Goal: Task Accomplishment & Management: Use online tool/utility

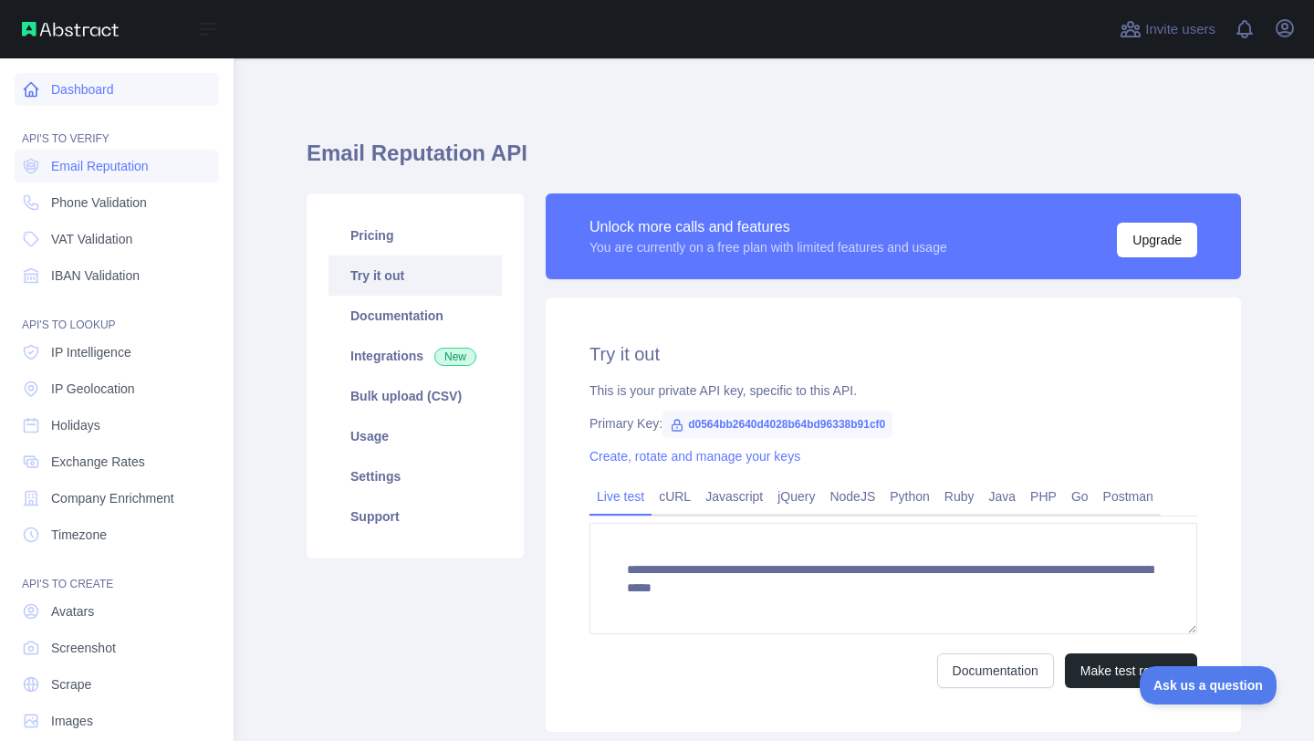
click at [53, 92] on link "Dashboard" at bounding box center [117, 89] width 204 height 33
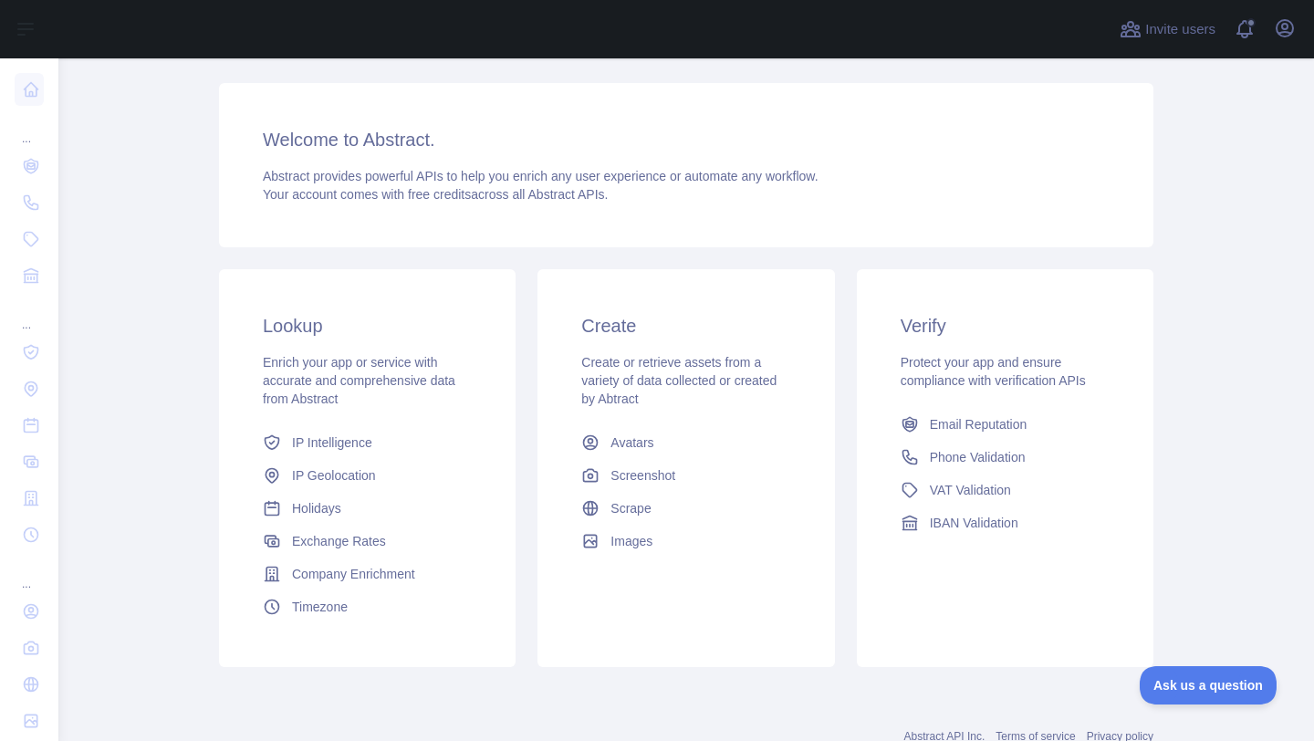
scroll to position [168, 0]
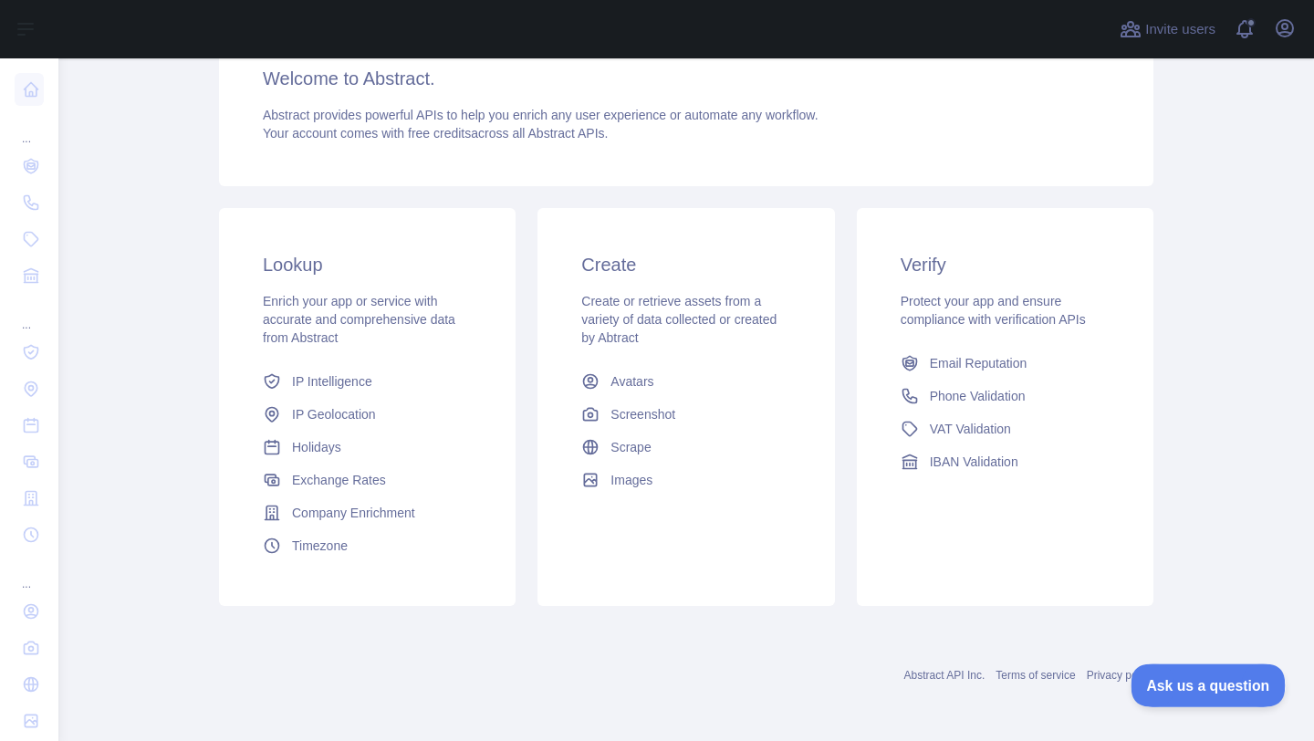
click at [1224, 690] on button "Ask us a question" at bounding box center [1199, 683] width 137 height 38
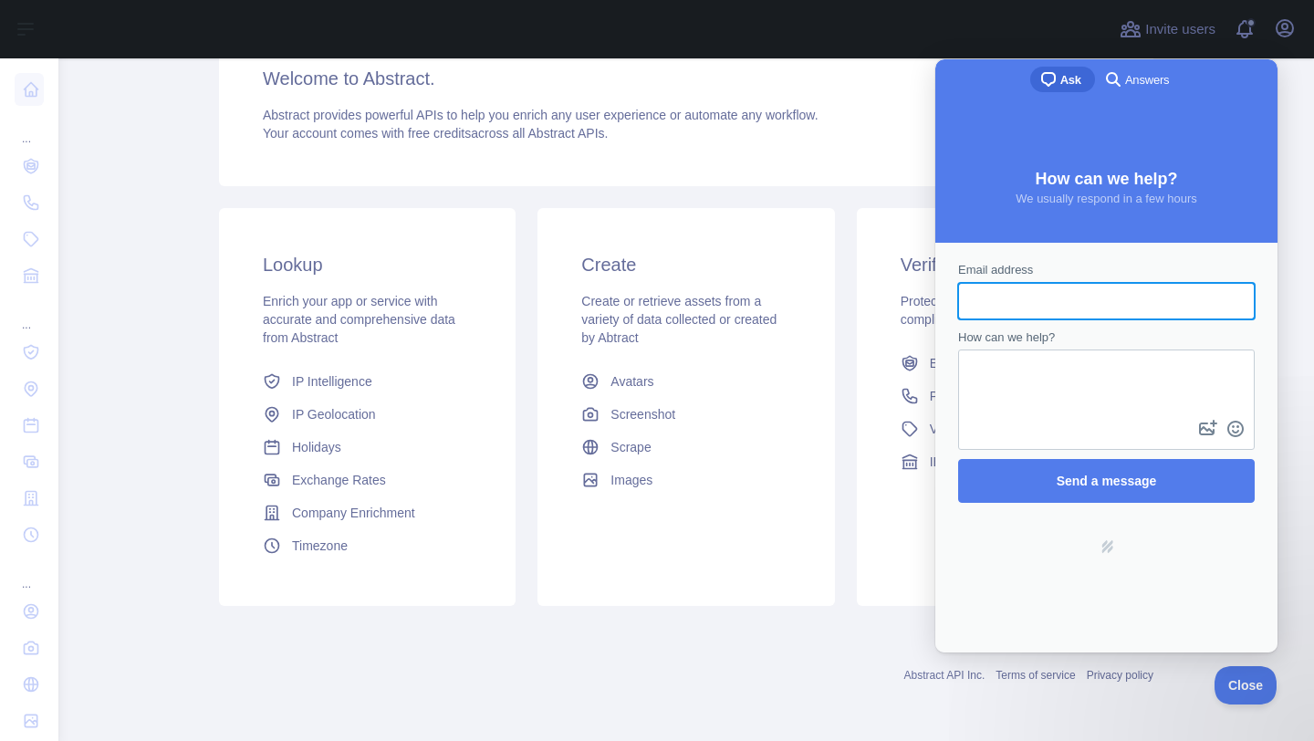
scroll to position [0, 0]
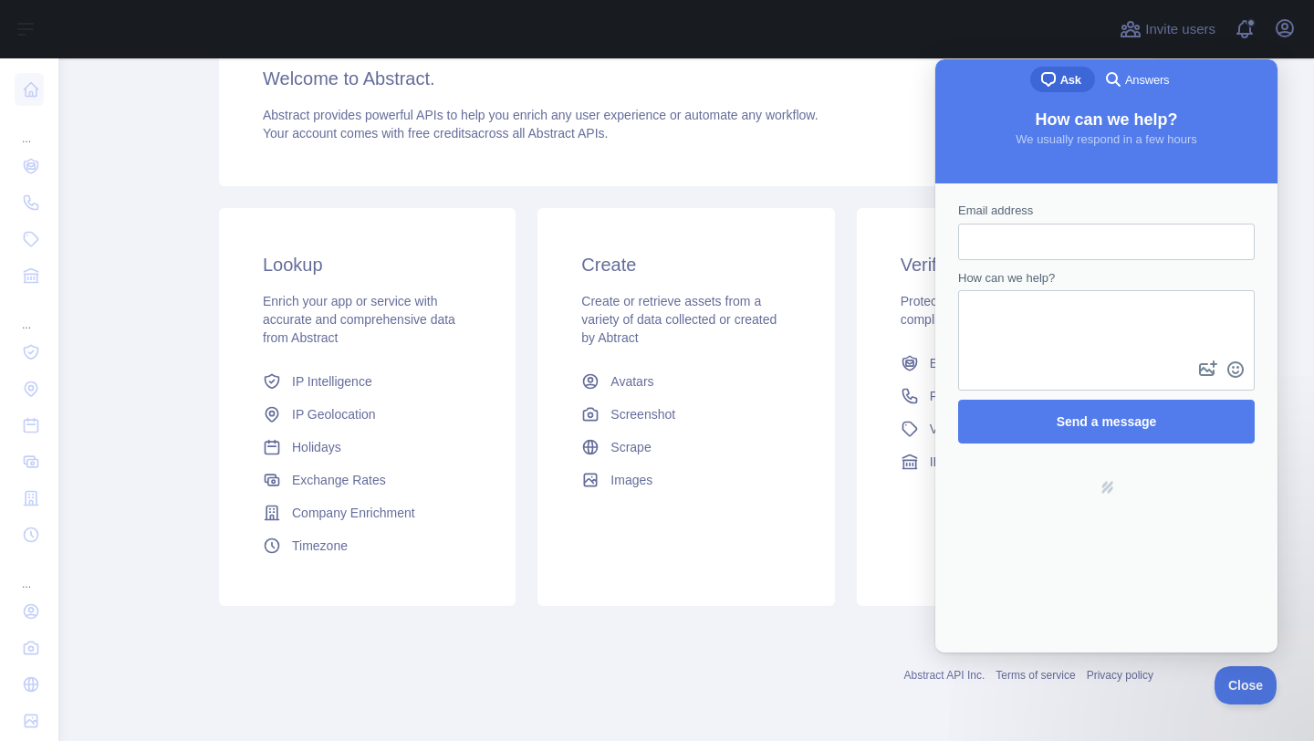
click at [957, 51] on div at bounding box center [583, 29] width 1021 height 58
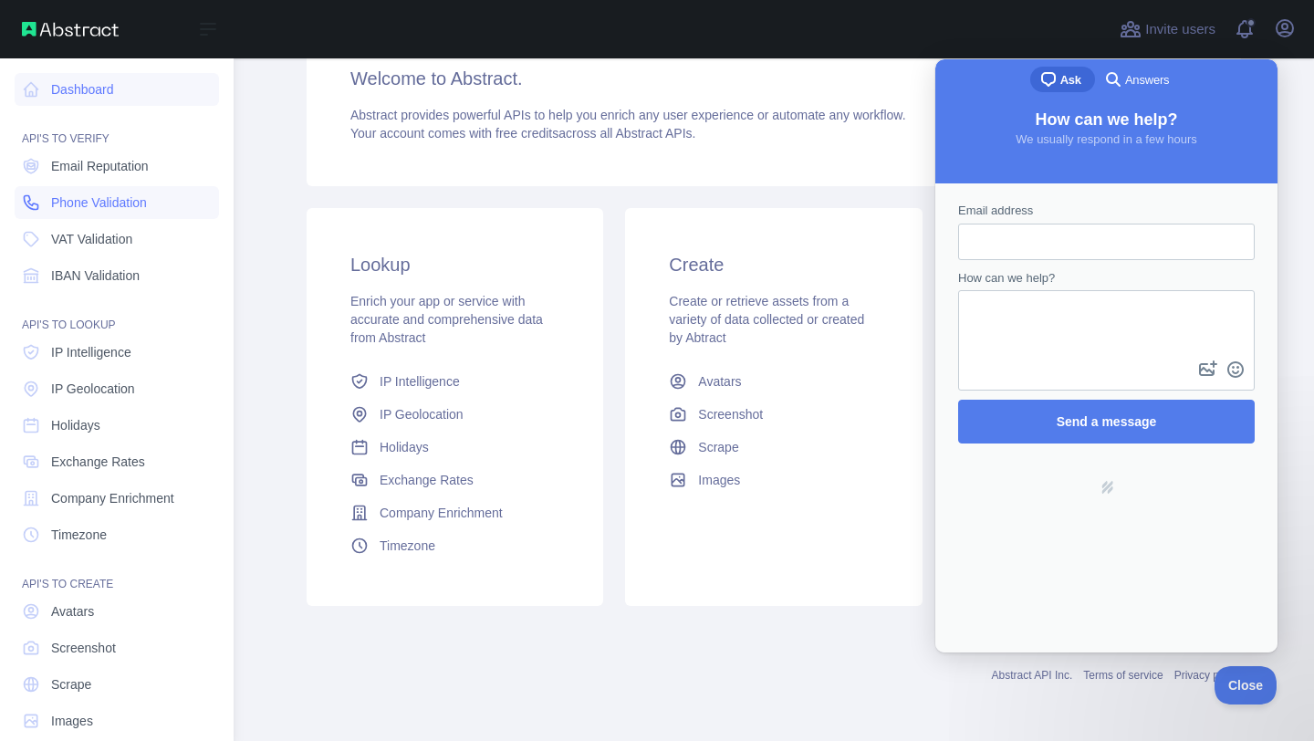
click at [120, 197] on span "Phone Validation" at bounding box center [99, 203] width 96 height 18
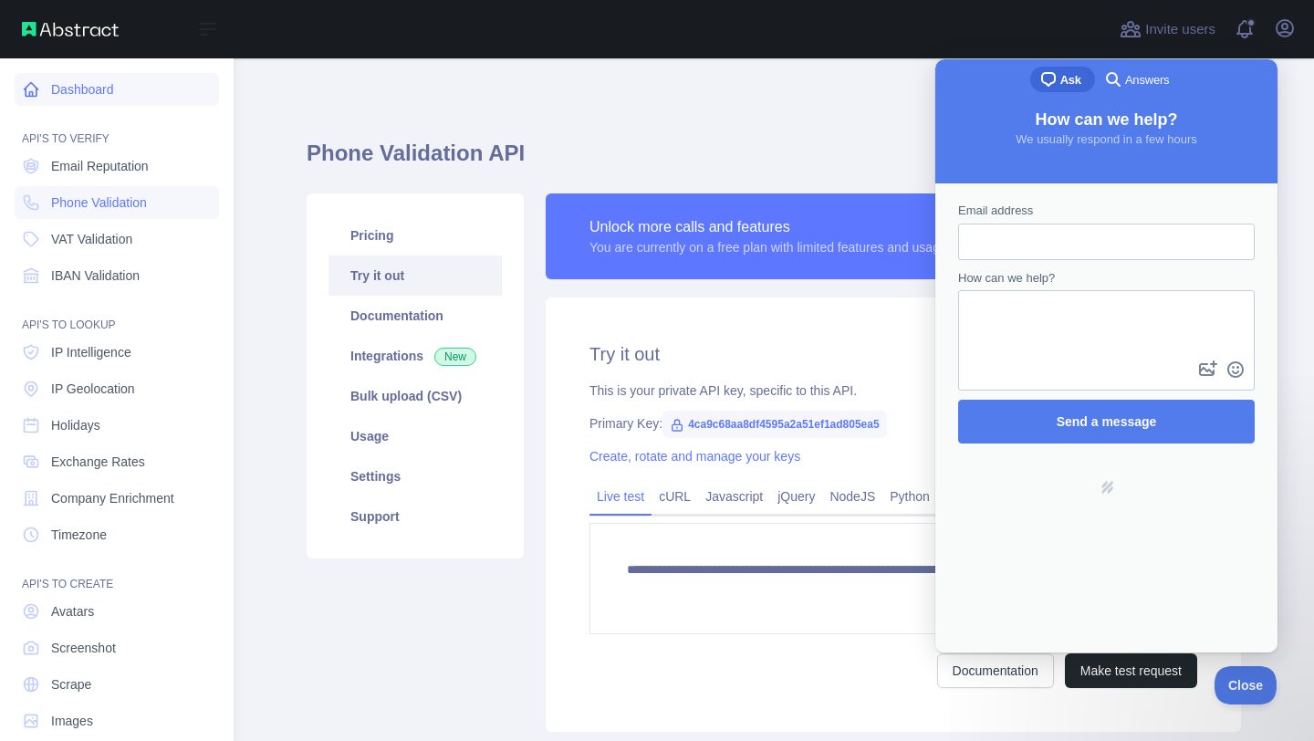
click at [69, 79] on link "Dashboard" at bounding box center [117, 89] width 204 height 33
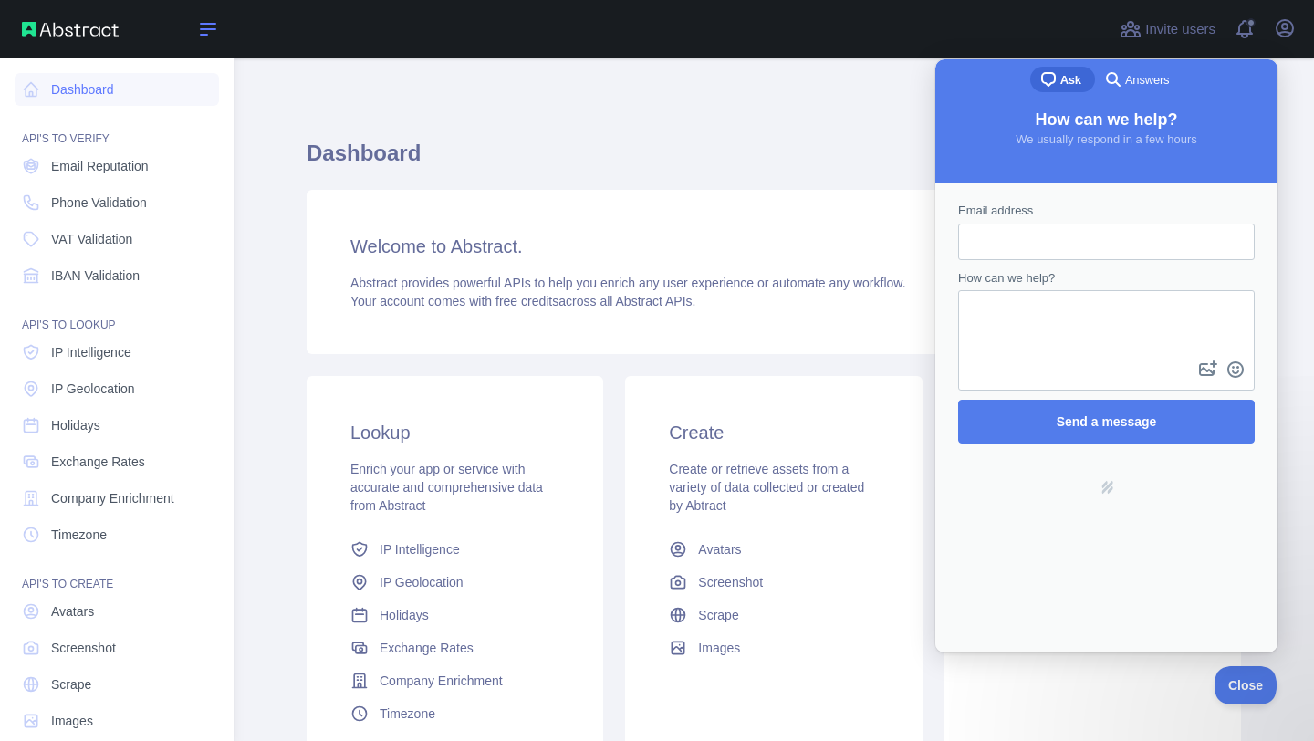
click at [202, 24] on icon at bounding box center [208, 29] width 15 height 11
click at [56, 37] on div "Open sidebar" at bounding box center [117, 29] width 234 height 58
click at [39, 25] on img at bounding box center [70, 29] width 97 height 15
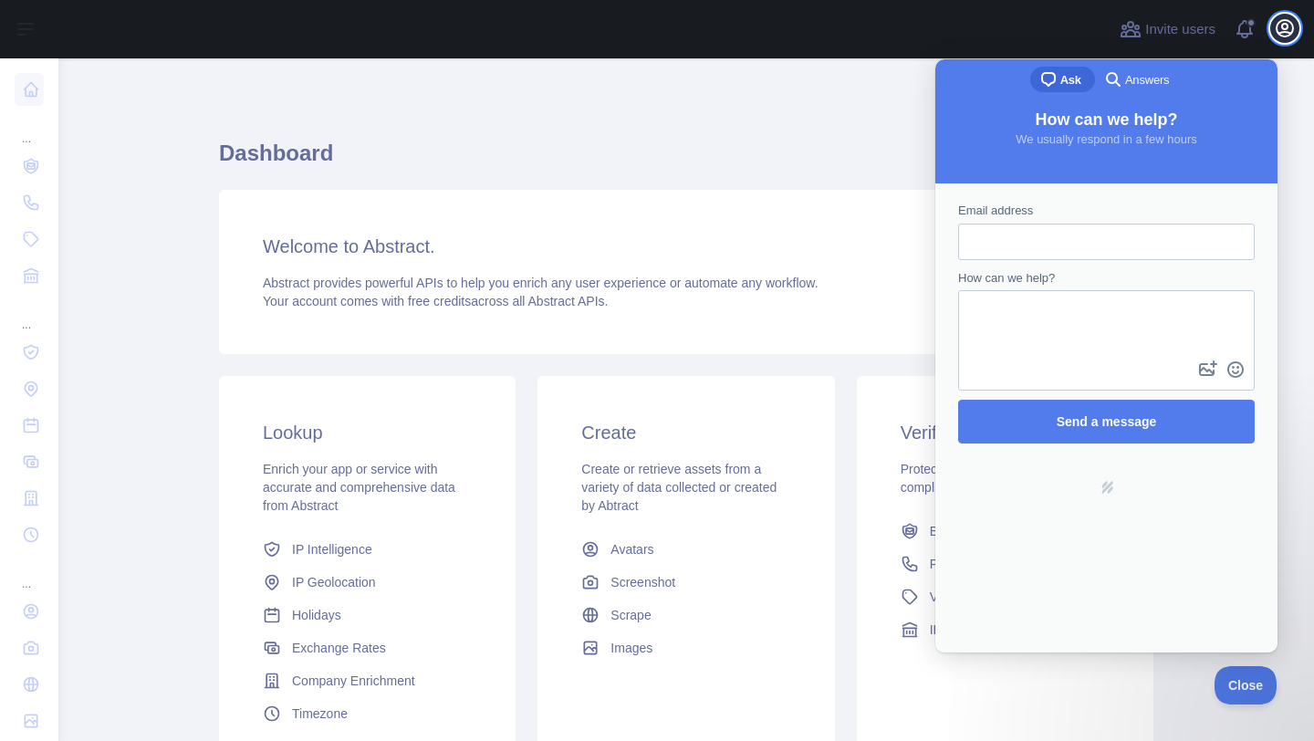
click at [1277, 27] on icon "button" at bounding box center [1285, 28] width 16 height 16
click at [1238, 681] on span "Close" at bounding box center [1241, 682] width 62 height 13
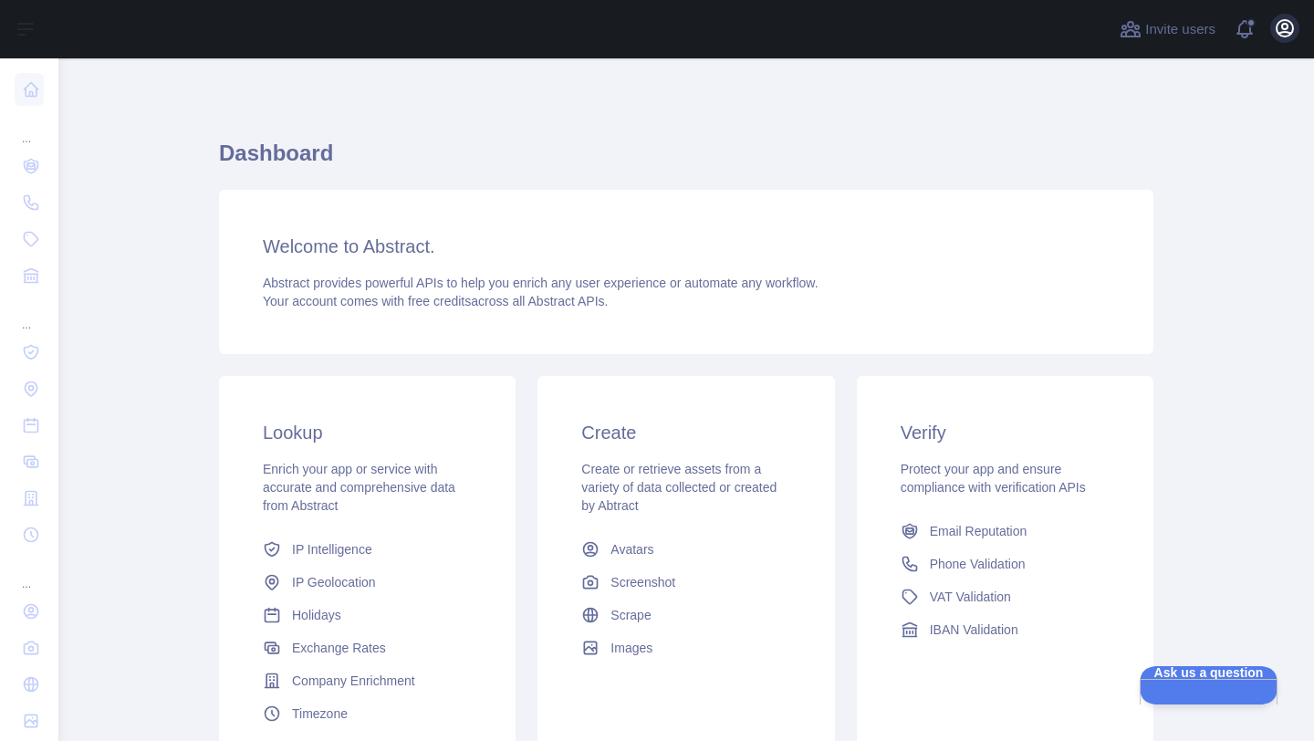
click at [1284, 39] on button "Open user menu" at bounding box center [1285, 28] width 29 height 29
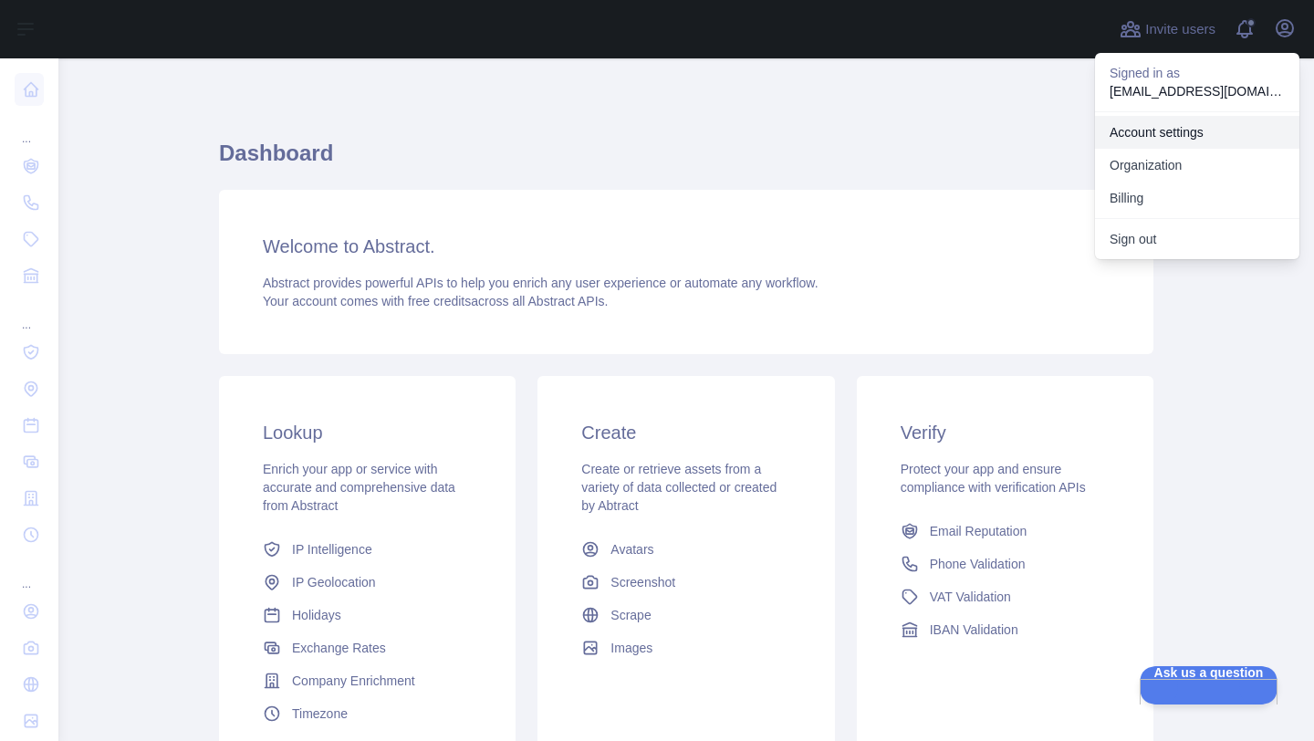
click at [1210, 117] on link "Account settings" at bounding box center [1197, 132] width 204 height 33
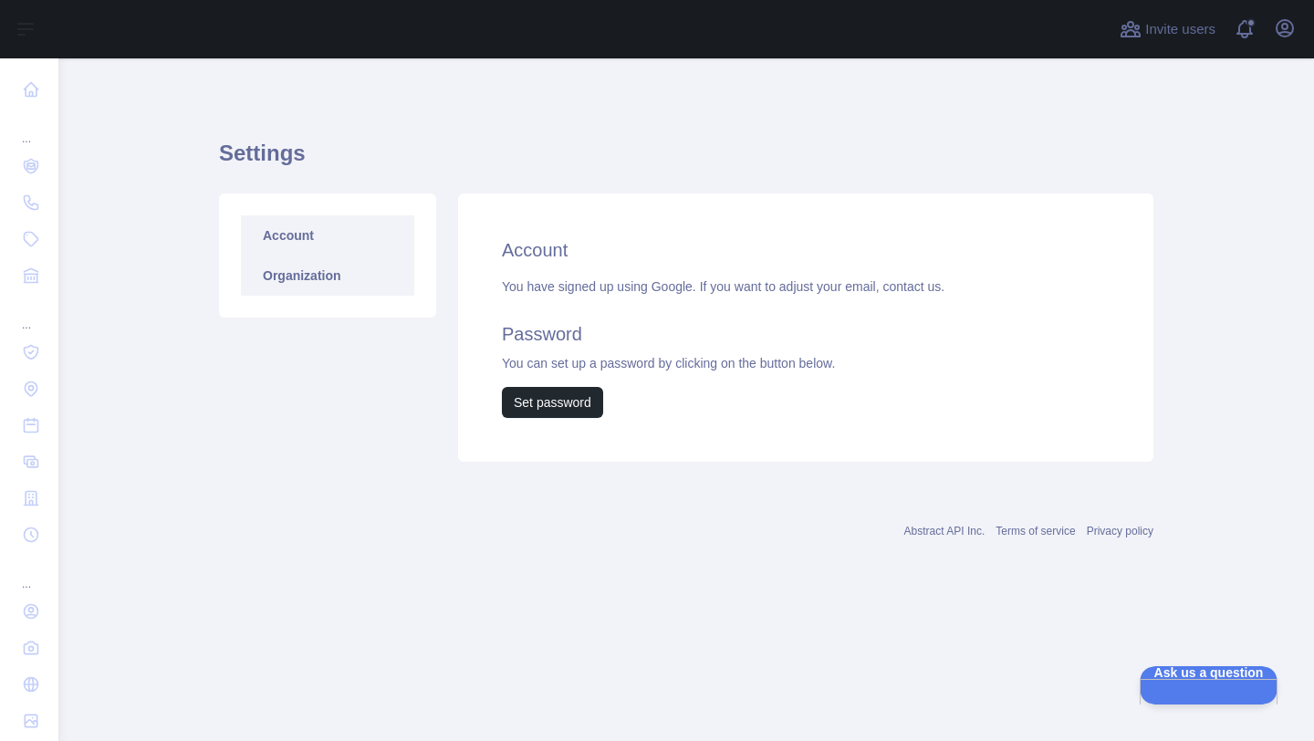
click at [372, 262] on link "Organization" at bounding box center [327, 276] width 173 height 40
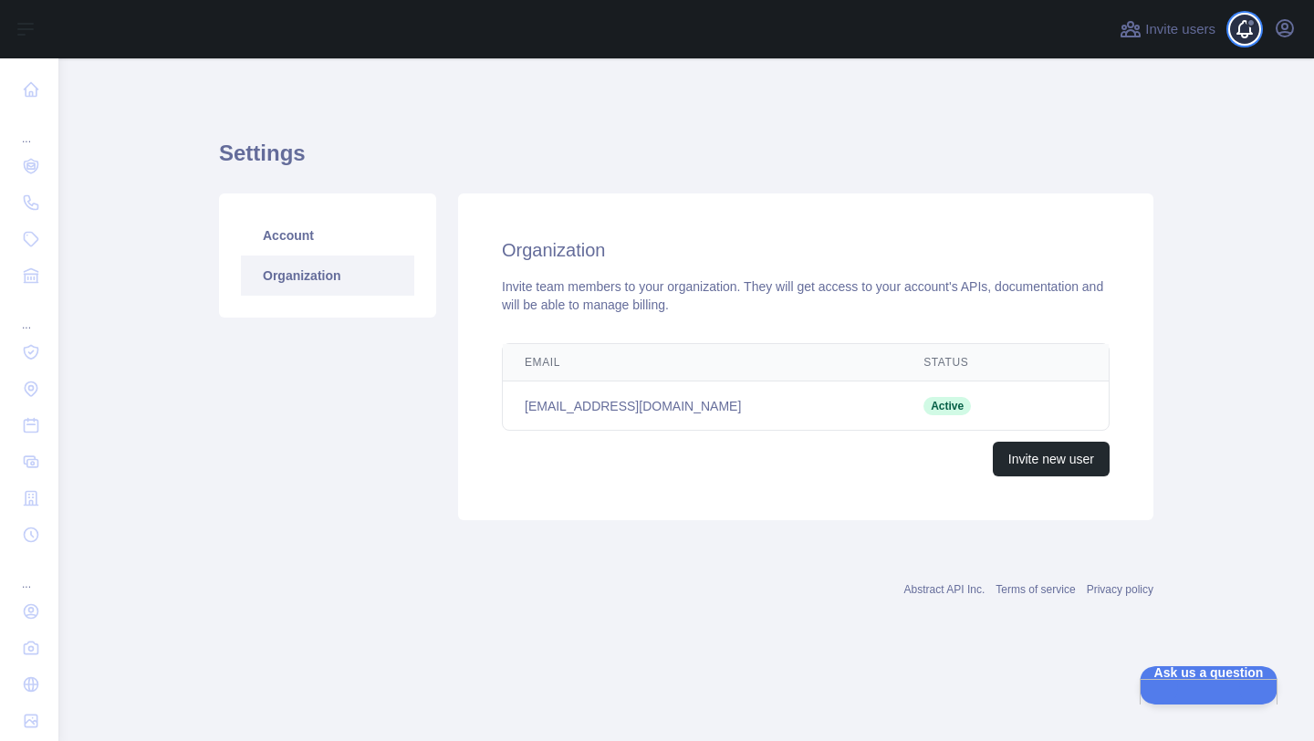
click at [1250, 29] on span at bounding box center [1252, 29] width 37 height 58
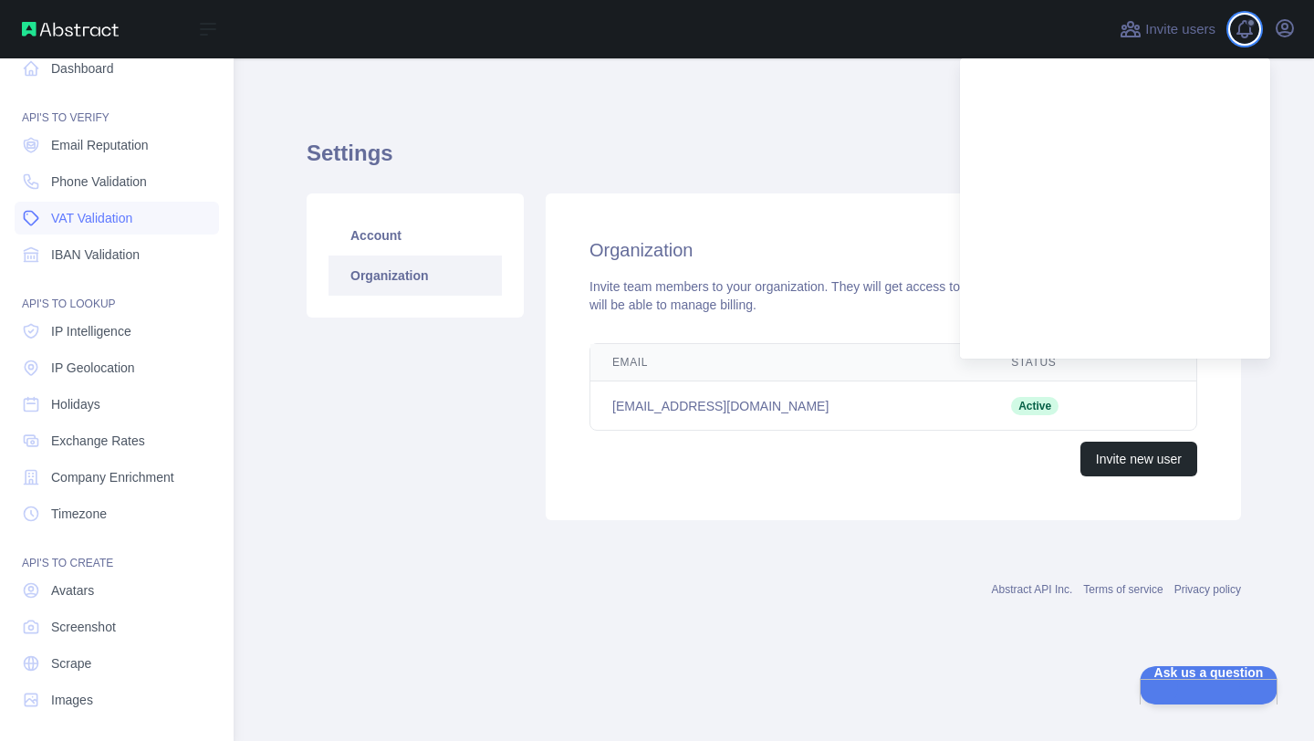
scroll to position [26, 0]
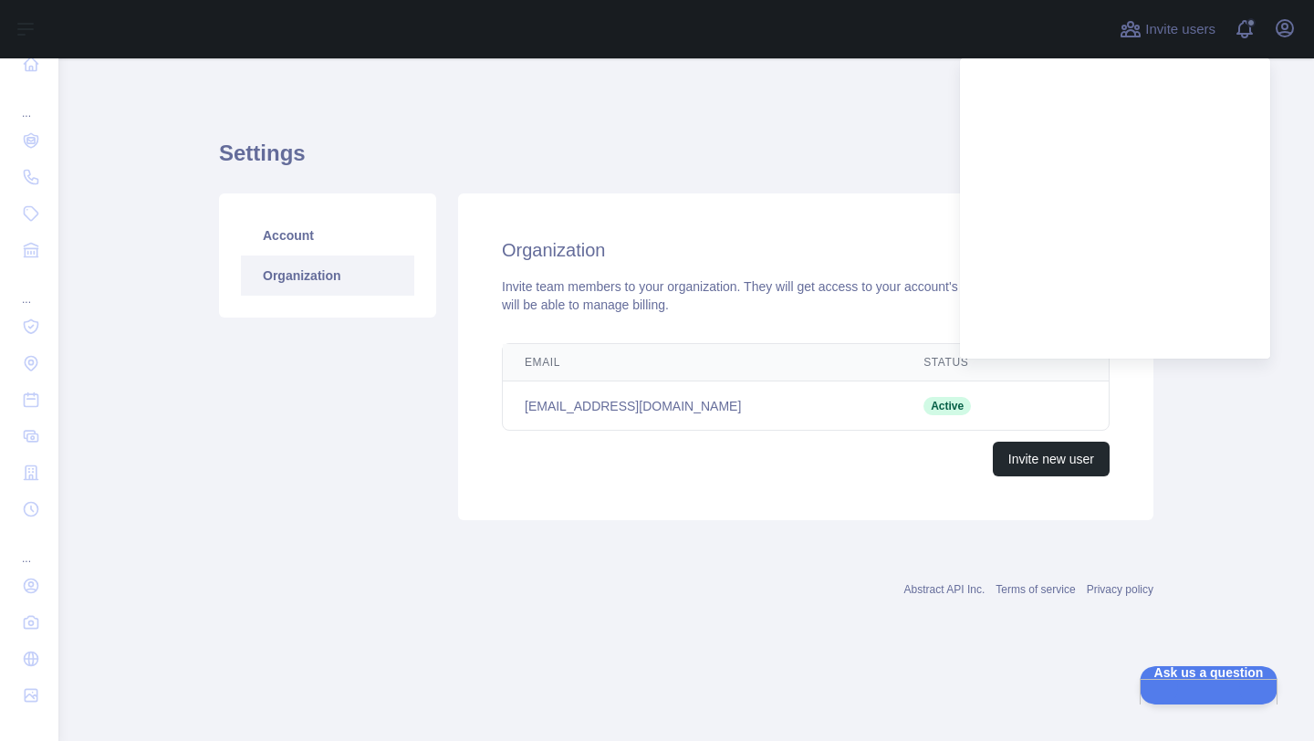
click at [717, 114] on div "Settings Account Organization Organization Invite team members to your organiza…" at bounding box center [686, 324] width 935 height 444
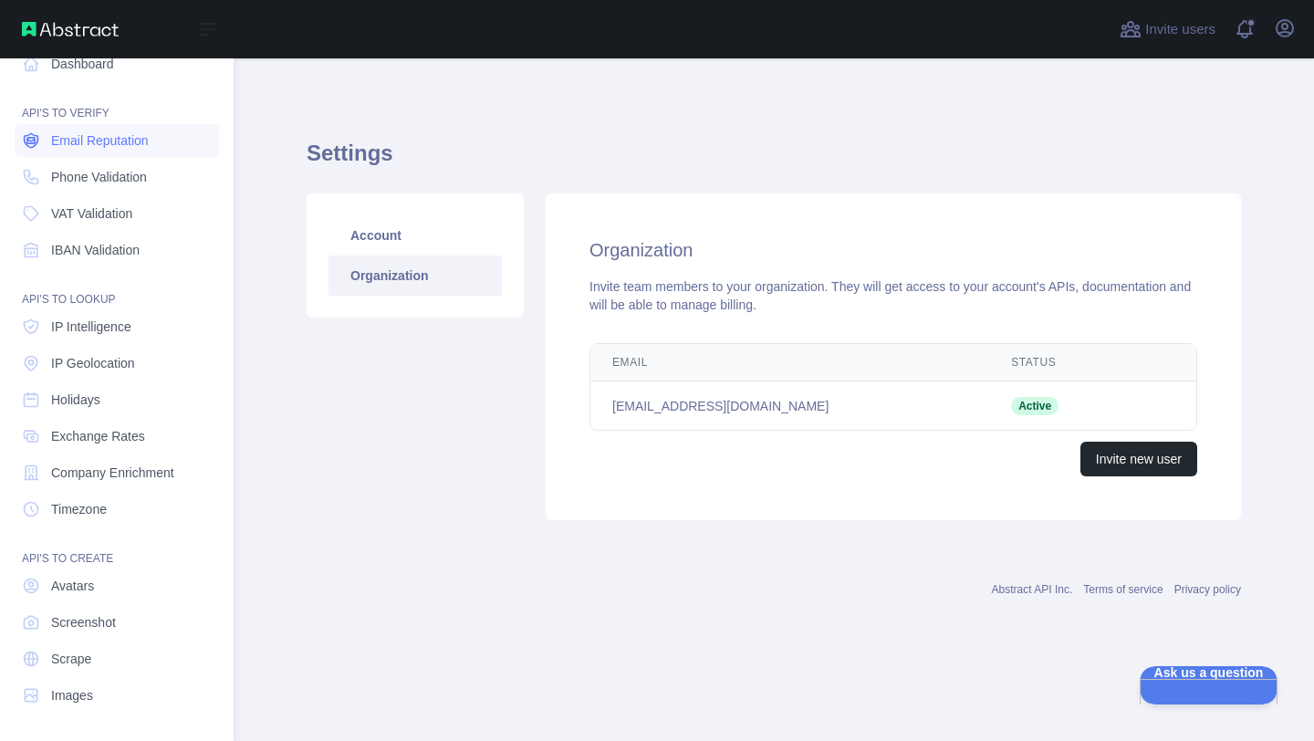
click at [107, 147] on span "Email Reputation" at bounding box center [100, 140] width 98 height 18
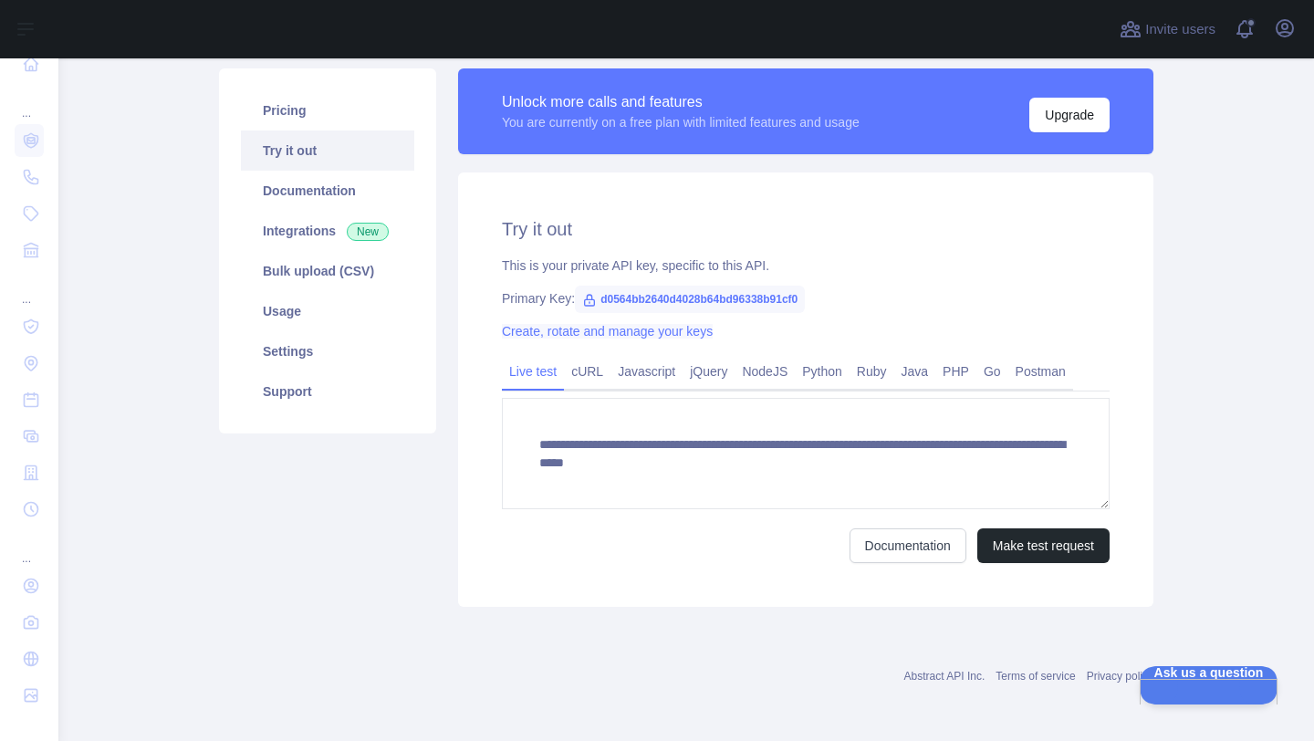
scroll to position [126, 0]
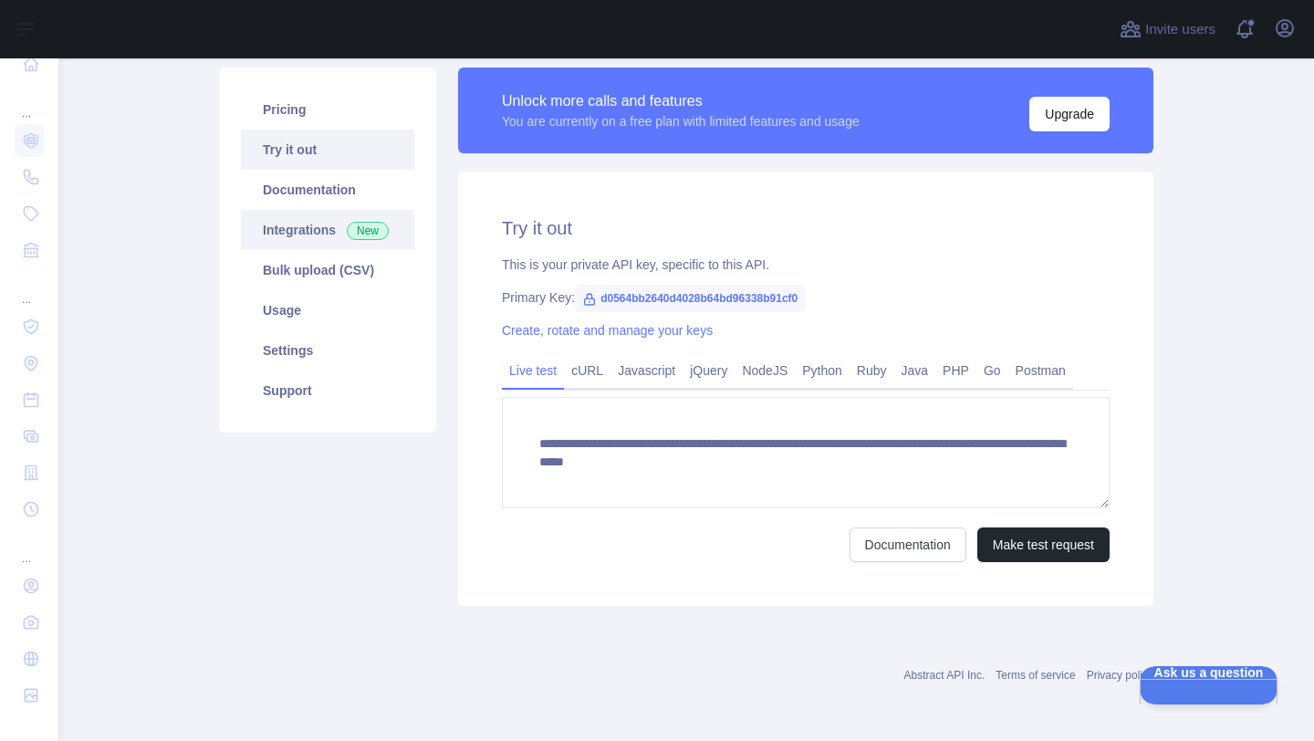
click at [322, 219] on link "Integrations New" at bounding box center [327, 230] width 173 height 40
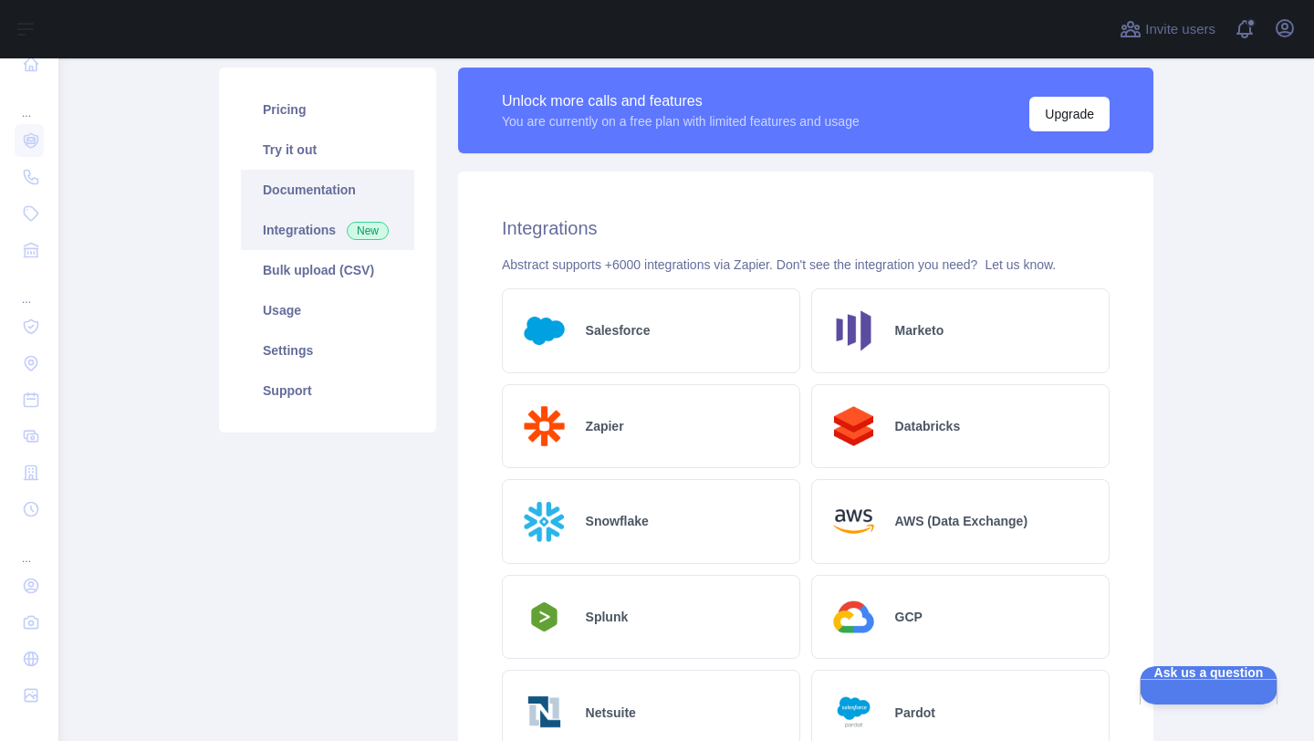
click at [309, 190] on link "Documentation" at bounding box center [327, 190] width 173 height 40
click at [310, 120] on link "Pricing" at bounding box center [327, 109] width 173 height 40
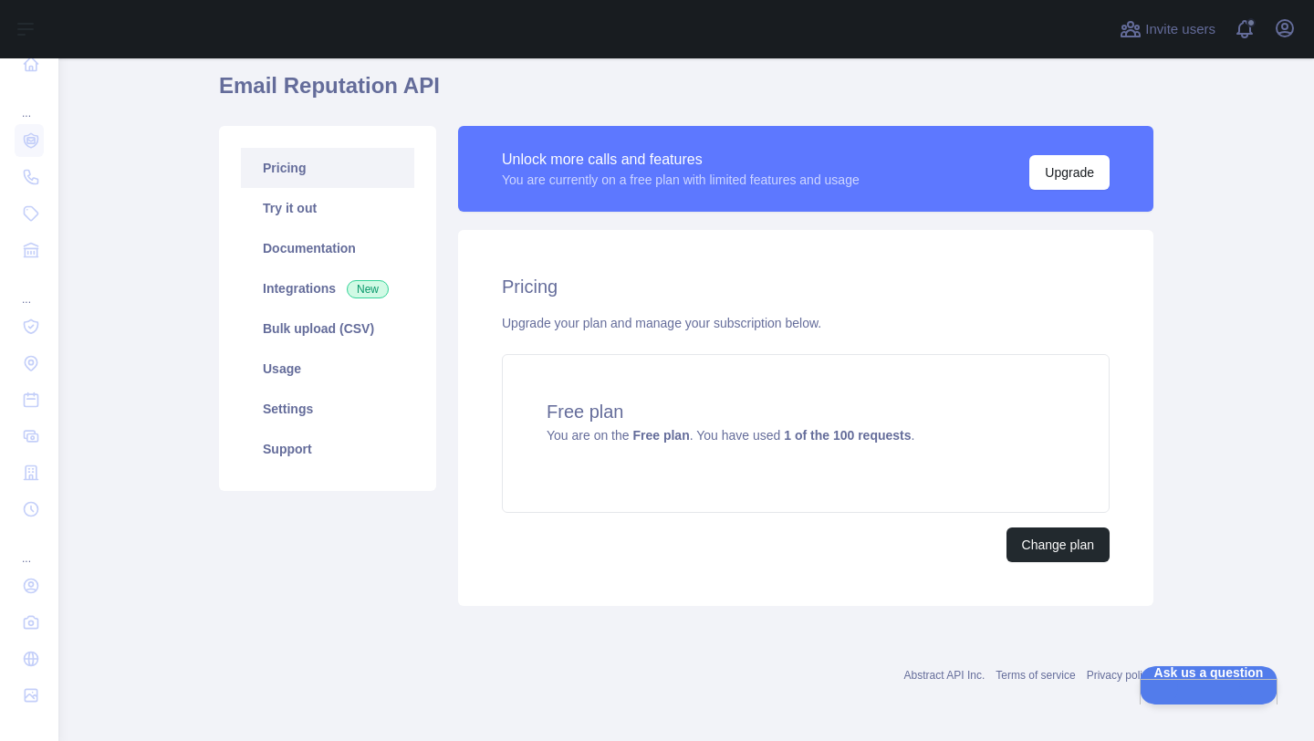
scroll to position [68, 0]
click at [287, 204] on link "Try it out" at bounding box center [327, 208] width 173 height 40
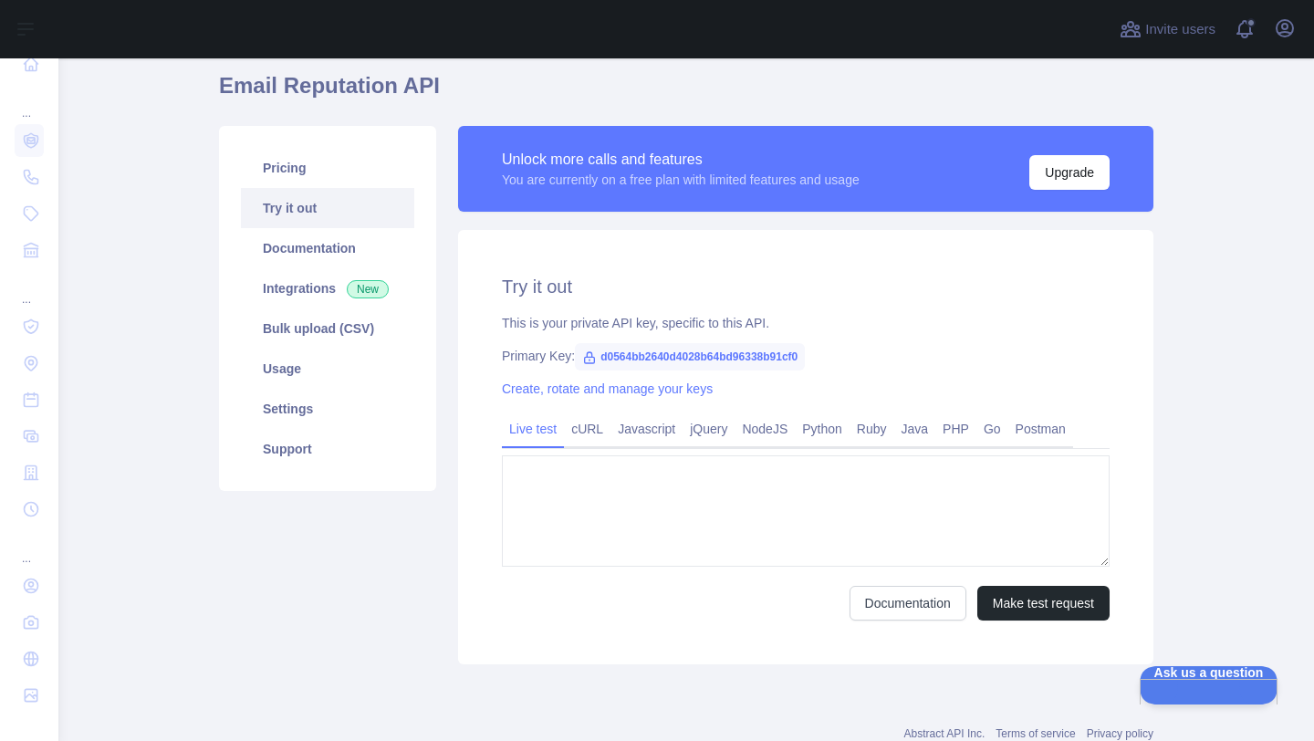
type textarea "**********"
drag, startPoint x: 600, startPoint y: 360, endPoint x: 829, endPoint y: 357, distance: 229.1
click at [805, 357] on span "d0564bb2640d4028b64bd96338b91cf0" at bounding box center [690, 356] width 230 height 27
copy span "d0564bb2640d4028b64bd96338b91cf0"
